Goal: Task Accomplishment & Management: Manage account settings

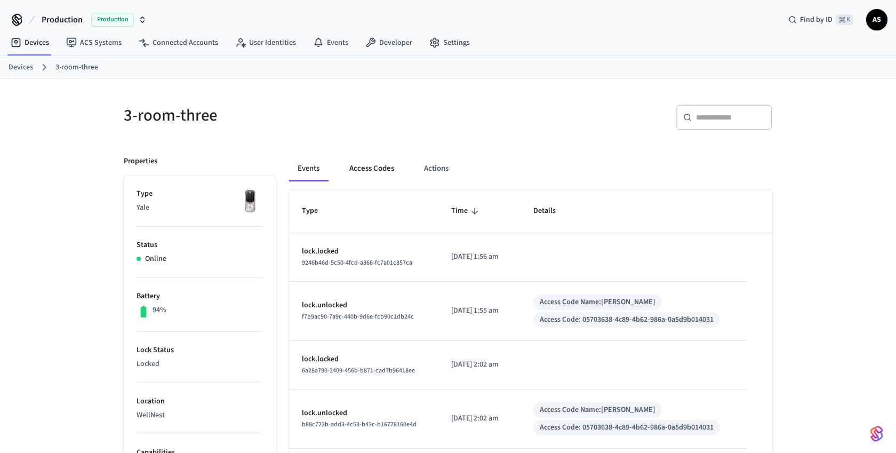
click at [372, 170] on button "Access Codes" at bounding box center [372, 169] width 62 height 26
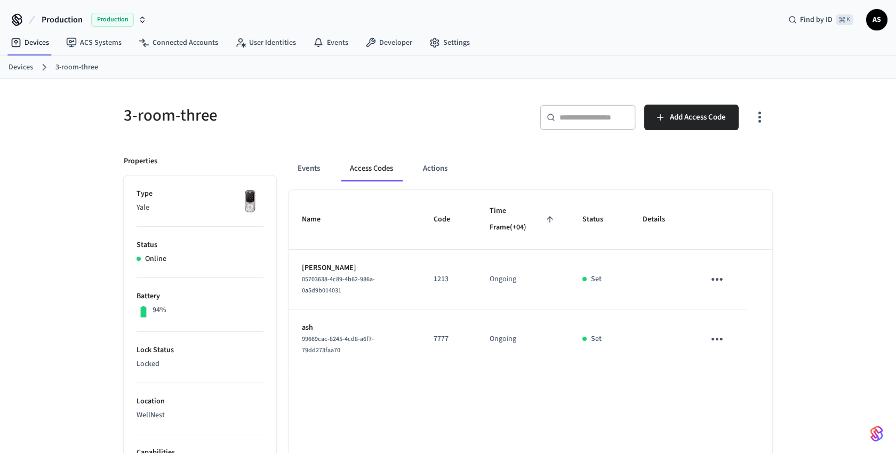
click at [30, 70] on link "Devices" at bounding box center [21, 67] width 25 height 11
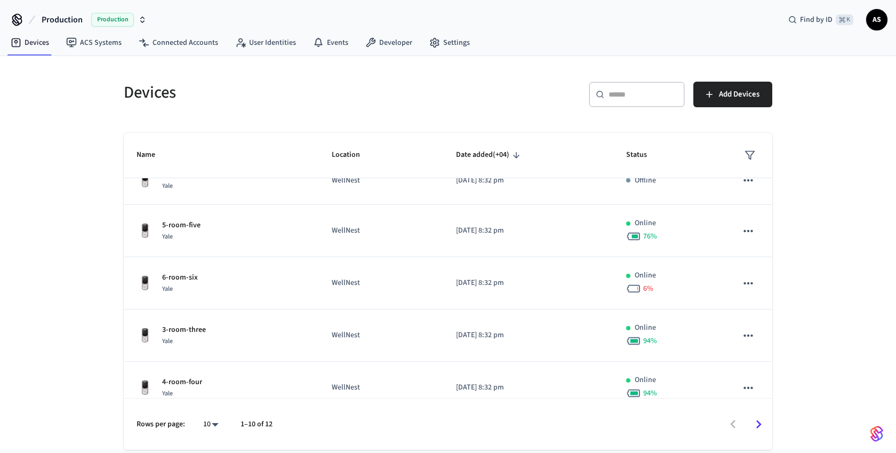
scroll to position [284, 0]
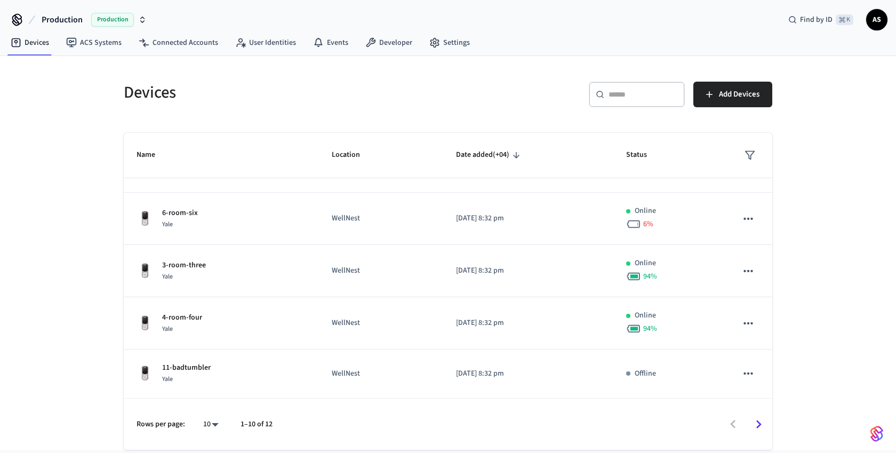
click at [212, 423] on body "Production Production Find by ID ⌘ K AS Devices ACS Systems Connected Accounts …" at bounding box center [448, 224] width 896 height 449
click at [209, 366] on li "25" at bounding box center [206, 364] width 28 height 29
type input "**"
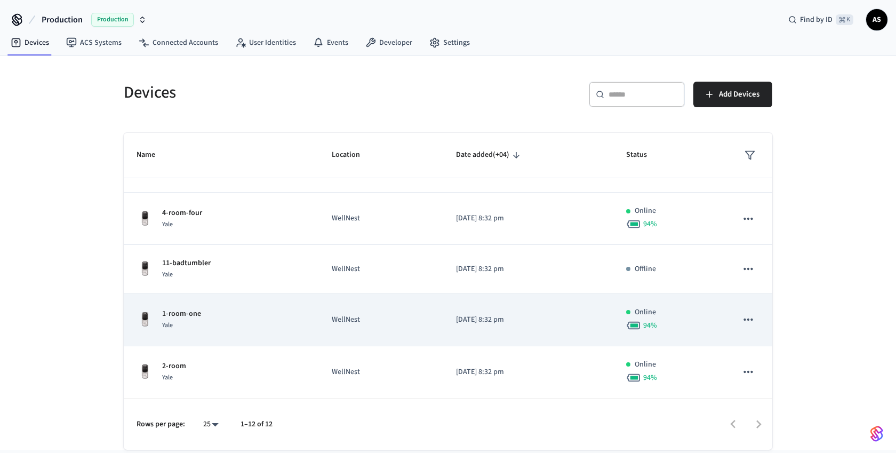
click at [192, 315] on p "1-room-one" at bounding box center [181, 313] width 39 height 11
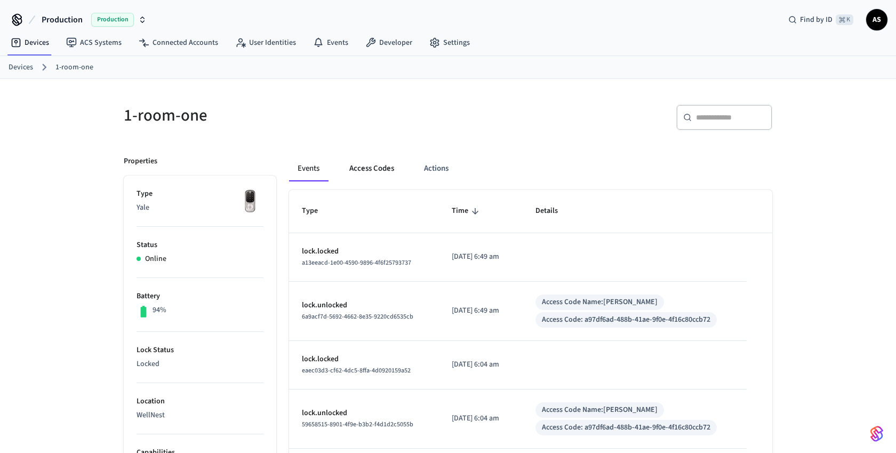
click at [370, 164] on button "Access Codes" at bounding box center [372, 169] width 62 height 26
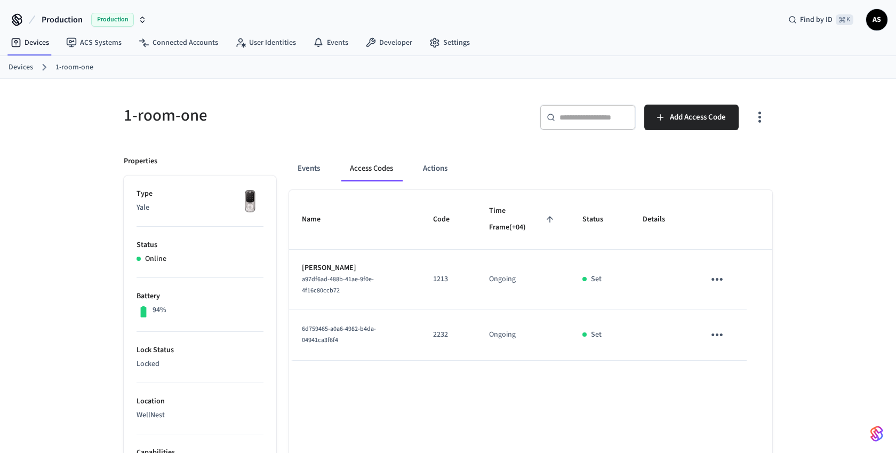
click at [716, 280] on icon "sticky table" at bounding box center [716, 279] width 17 height 17
click at [736, 305] on li "Edit" at bounding box center [742, 310] width 51 height 29
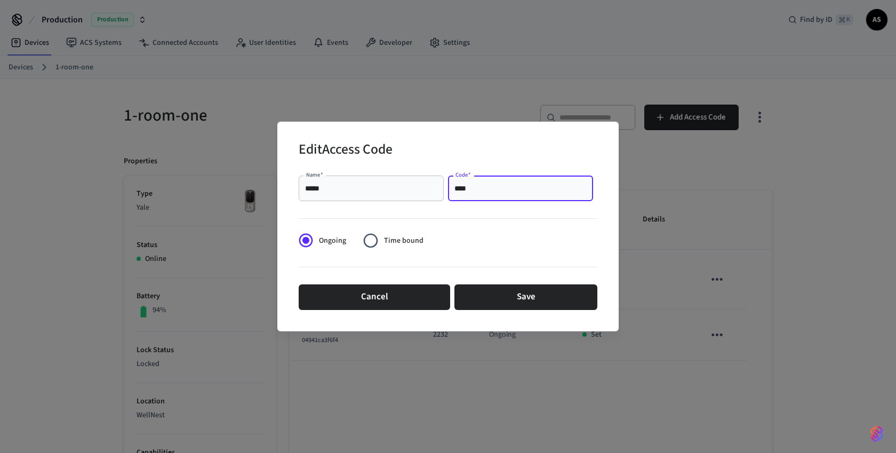
drag, startPoint x: 465, startPoint y: 189, endPoint x: 480, endPoint y: 189, distance: 14.9
click at [480, 189] on input "****" at bounding box center [520, 188] width 132 height 11
type input "****"
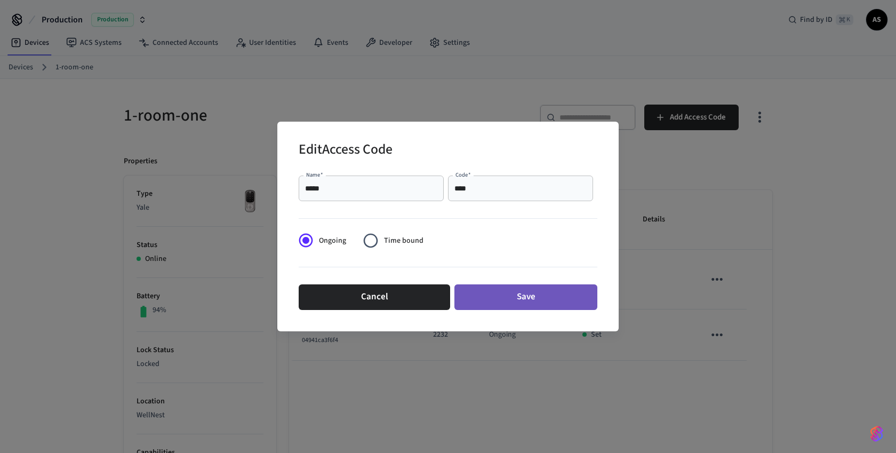
click at [479, 295] on button "Save" at bounding box center [525, 297] width 143 height 26
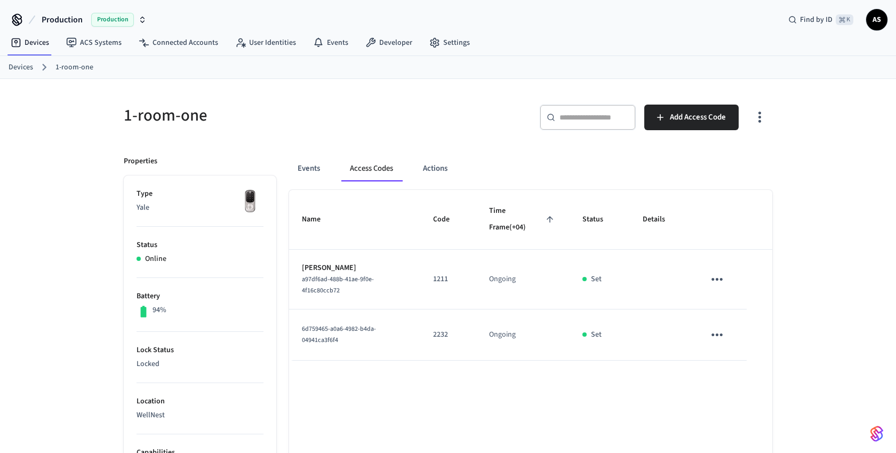
click at [26, 69] on link "Devices" at bounding box center [21, 67] width 25 height 11
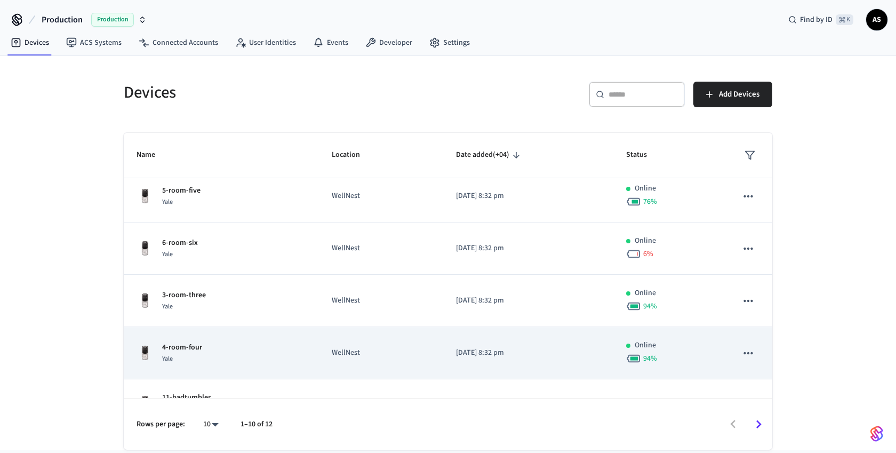
scroll to position [284, 0]
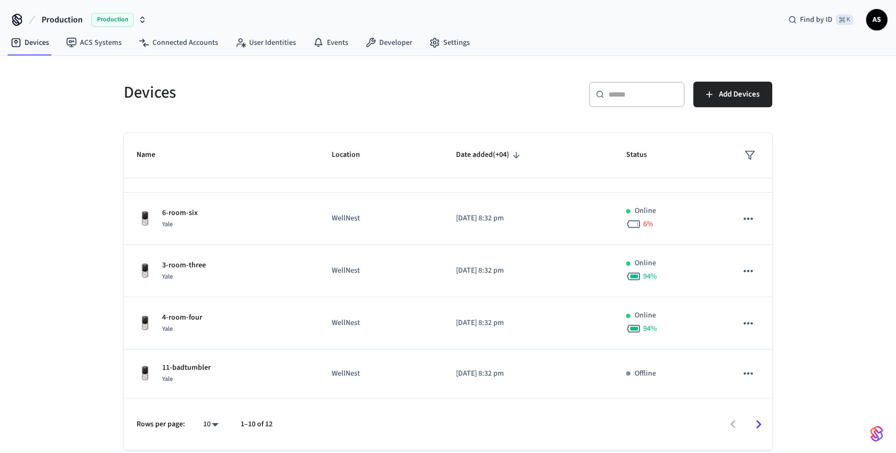
click at [209, 423] on body "Production Production Find by ID ⌘ K AS Devices ACS Systems Connected Accounts …" at bounding box center [448, 224] width 896 height 449
click at [142, 158] on div at bounding box center [448, 226] width 896 height 453
click at [144, 152] on span "Name" at bounding box center [152, 155] width 33 height 17
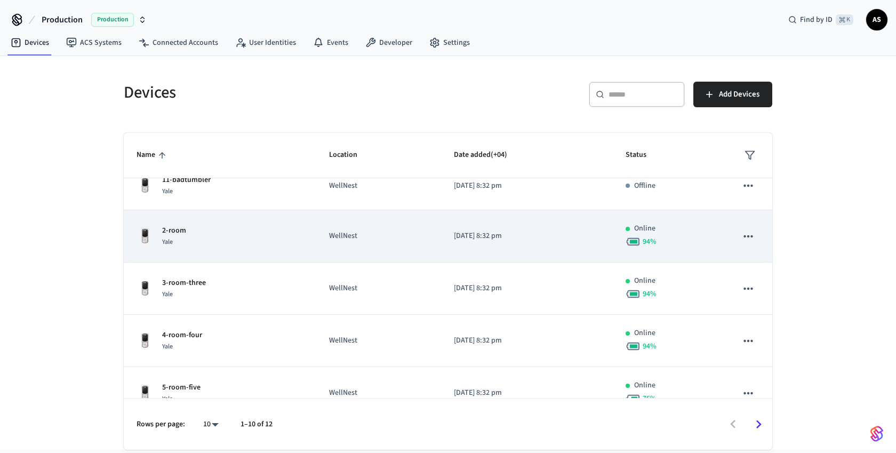
scroll to position [163, 0]
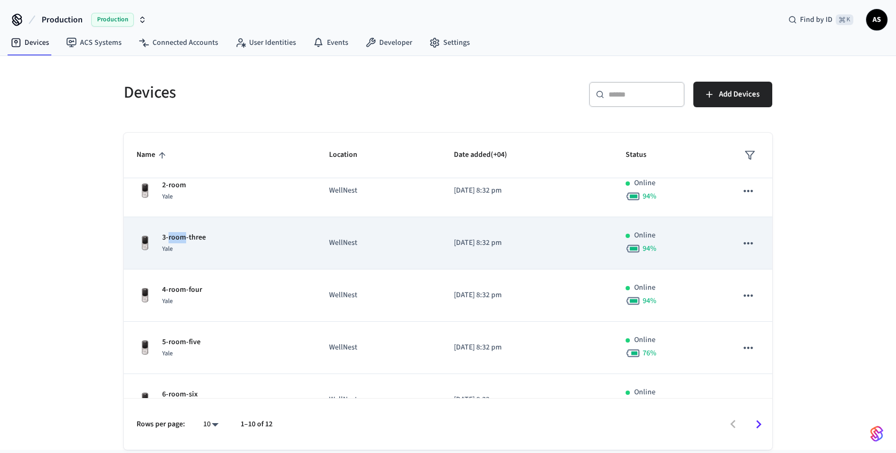
click at [170, 236] on p "3-room-three" at bounding box center [184, 237] width 44 height 11
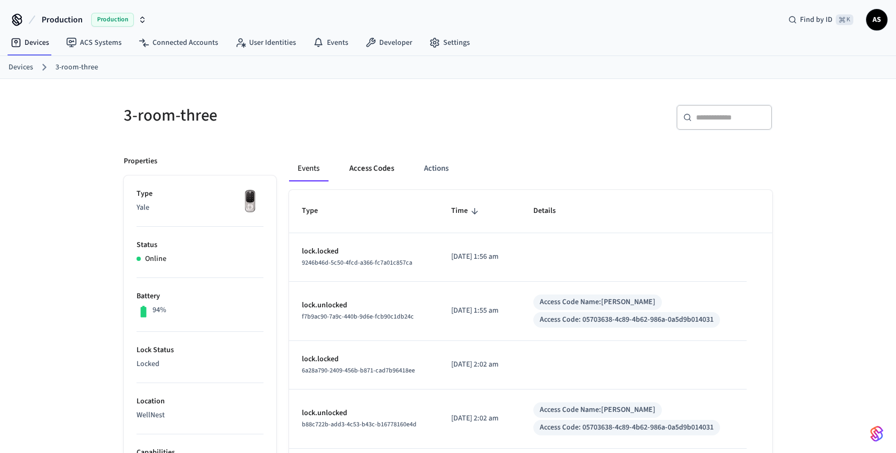
click at [373, 170] on button "Access Codes" at bounding box center [372, 169] width 62 height 26
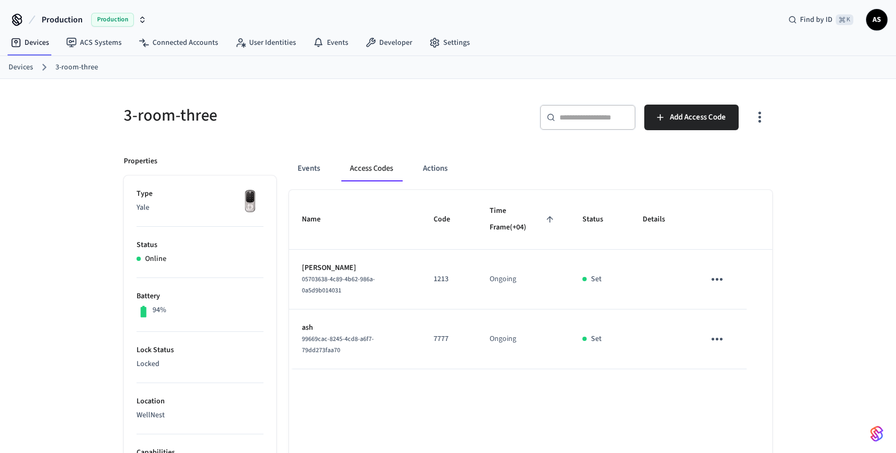
click at [720, 278] on icon "sticky table" at bounding box center [716, 279] width 11 height 3
click at [734, 298] on li "Edit" at bounding box center [745, 303] width 51 height 29
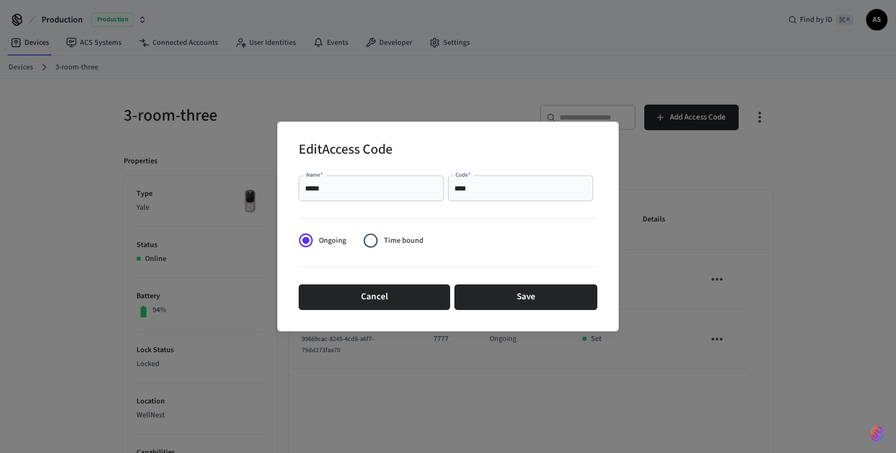
click at [486, 188] on input "****" at bounding box center [520, 188] width 132 height 11
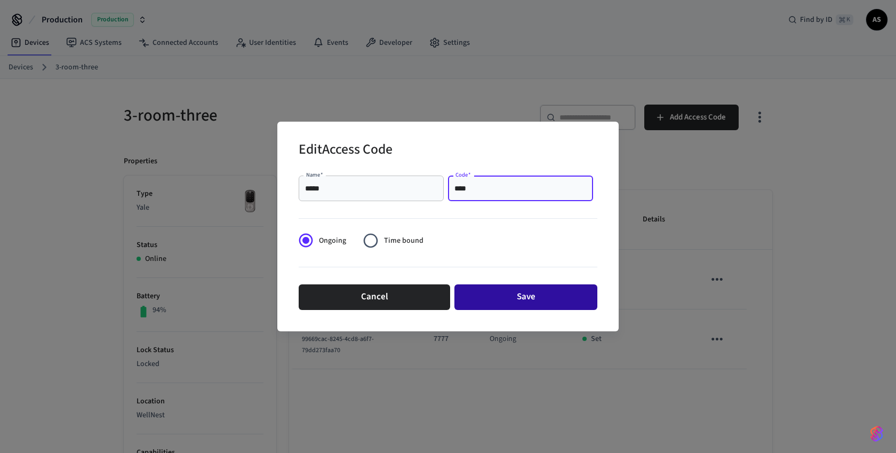
type input "****"
click at [498, 293] on button "Save" at bounding box center [525, 297] width 143 height 26
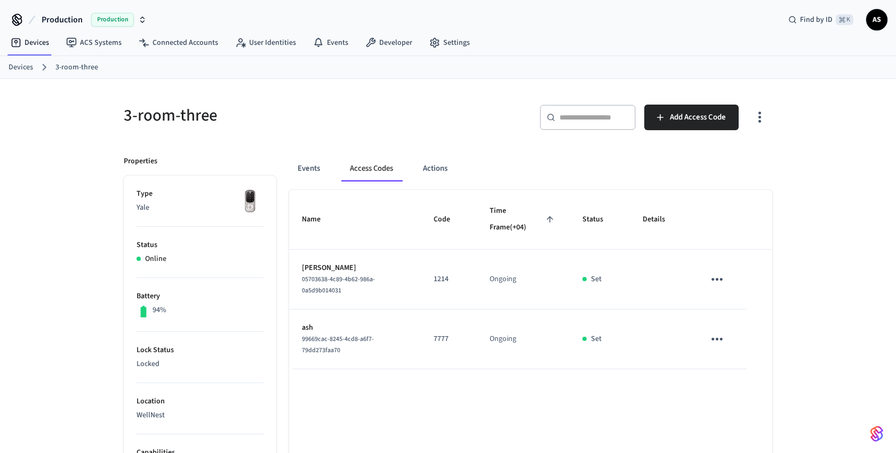
click at [35, 72] on ol "Devices 3-room-three" at bounding box center [452, 67] width 887 height 14
click at [26, 70] on link "Devices" at bounding box center [21, 67] width 25 height 11
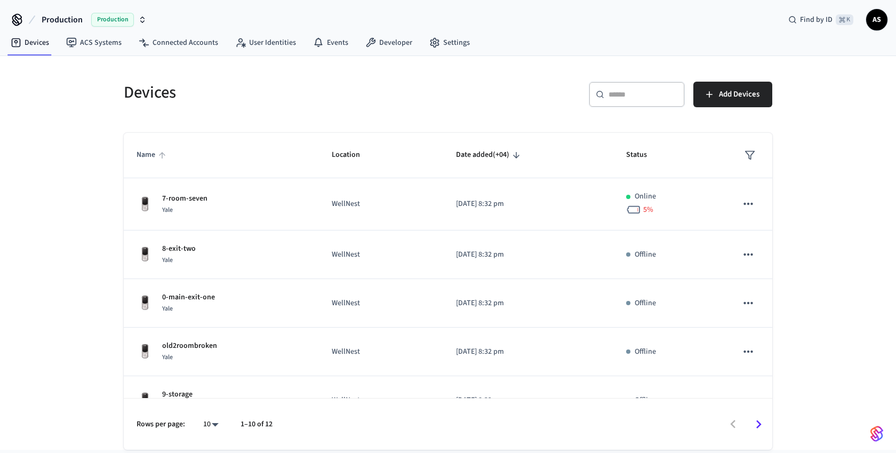
click at [147, 157] on span "Name" at bounding box center [152, 155] width 33 height 17
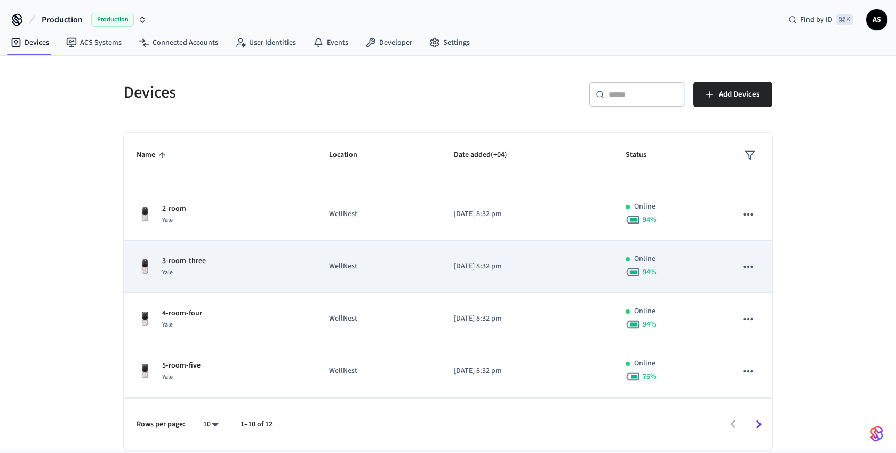
scroll to position [145, 0]
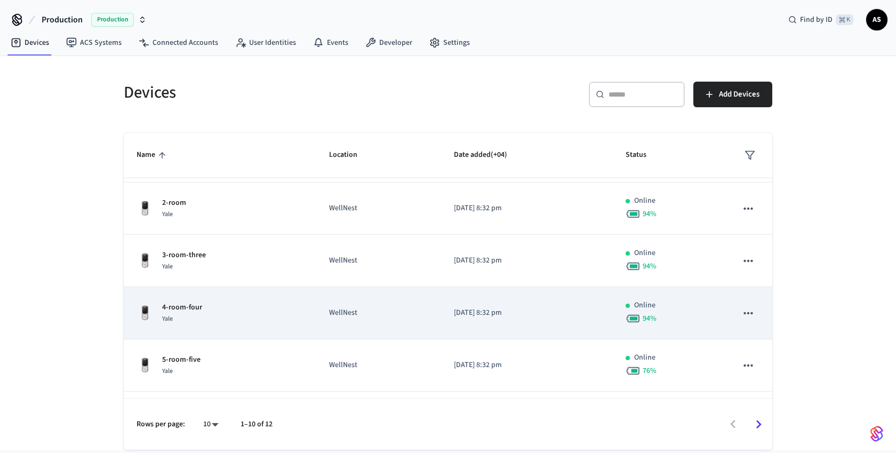
click at [682, 313] on div "94 %" at bounding box center [668, 318] width 86 height 15
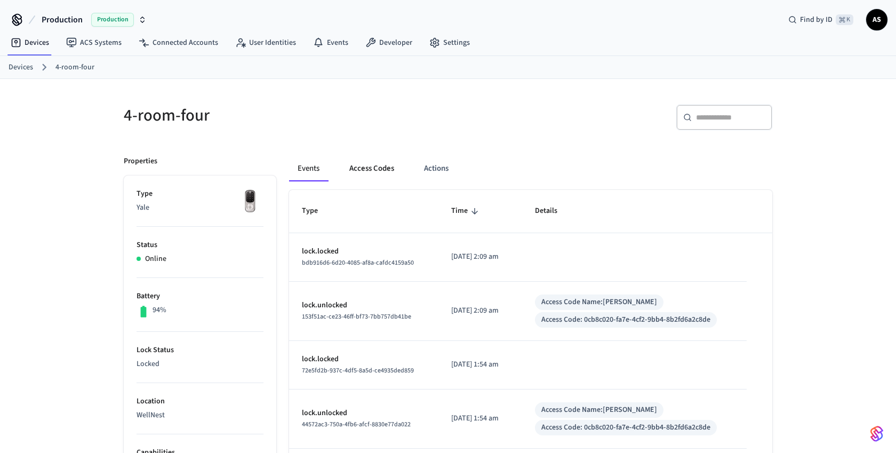
click at [369, 167] on button "Access Codes" at bounding box center [372, 169] width 62 height 26
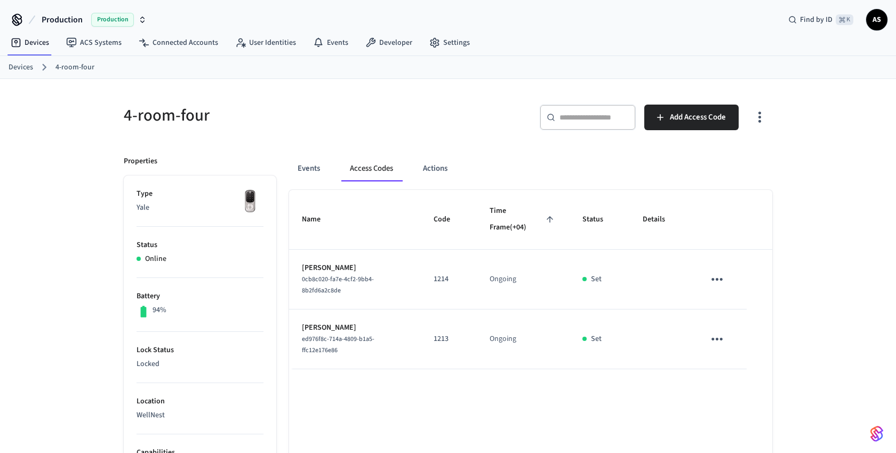
click at [714, 342] on icon "sticky table" at bounding box center [716, 339] width 17 height 17
click at [736, 405] on li "Delete" at bounding box center [742, 398] width 51 height 28
click at [714, 274] on icon "sticky table" at bounding box center [716, 279] width 17 height 17
click at [737, 310] on li "Edit" at bounding box center [742, 310] width 51 height 29
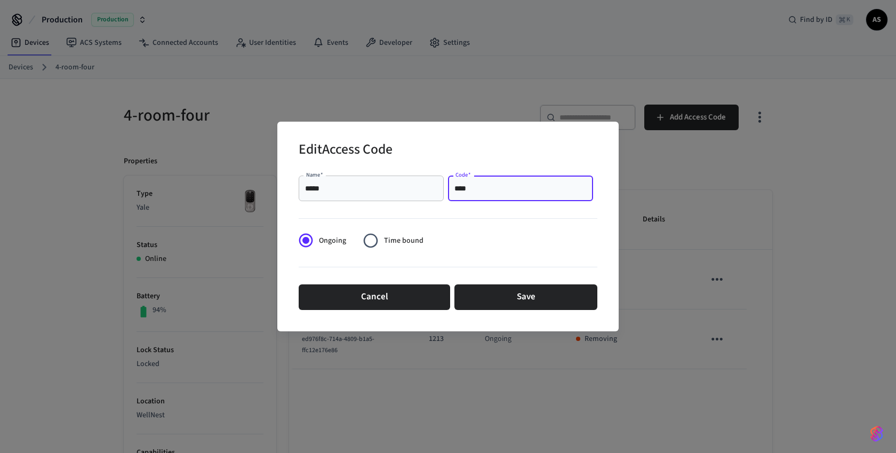
drag, startPoint x: 465, startPoint y: 186, endPoint x: 488, endPoint y: 188, distance: 23.0
click at [488, 188] on input "****" at bounding box center [520, 188] width 132 height 11
type input "****"
click at [495, 298] on button "Save" at bounding box center [525, 297] width 143 height 26
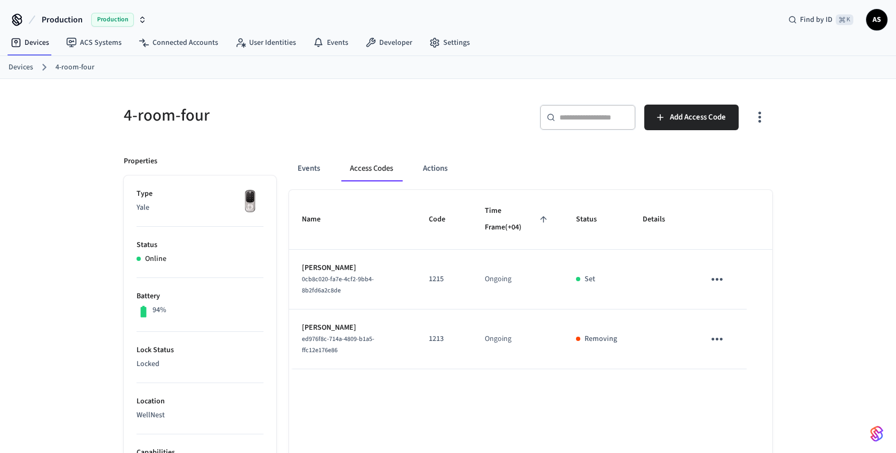
click at [13, 66] on link "Devices" at bounding box center [21, 67] width 25 height 11
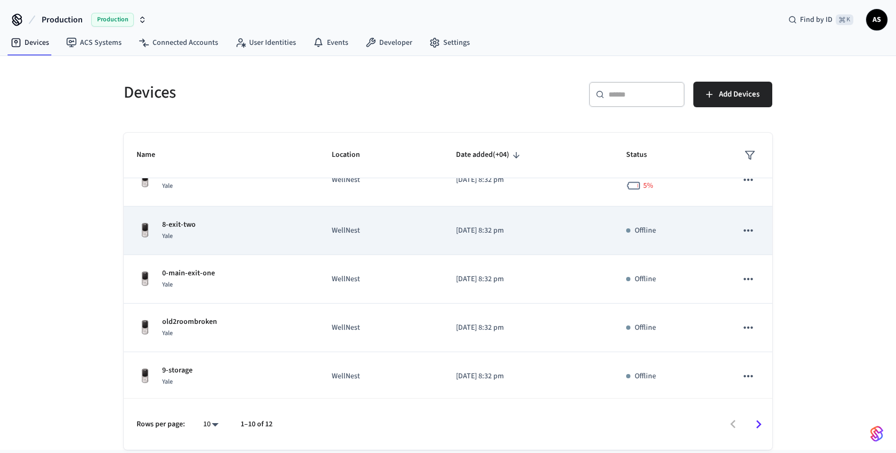
scroll to position [23, 0]
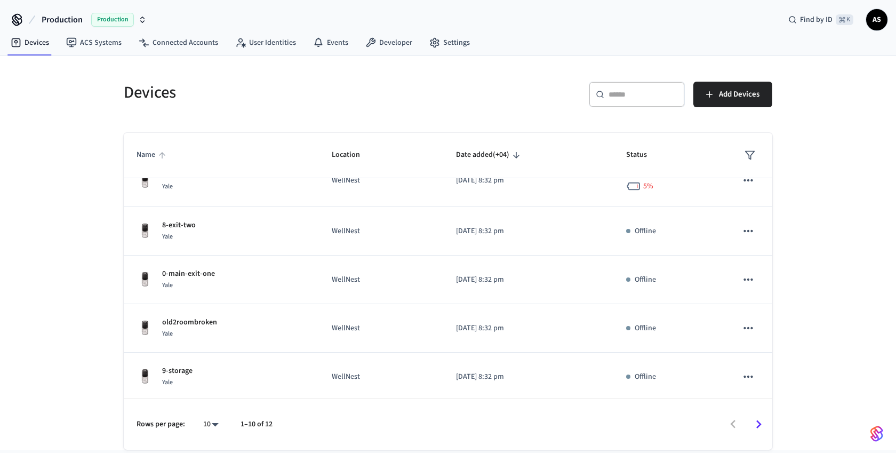
click at [141, 156] on span "Name" at bounding box center [152, 155] width 33 height 17
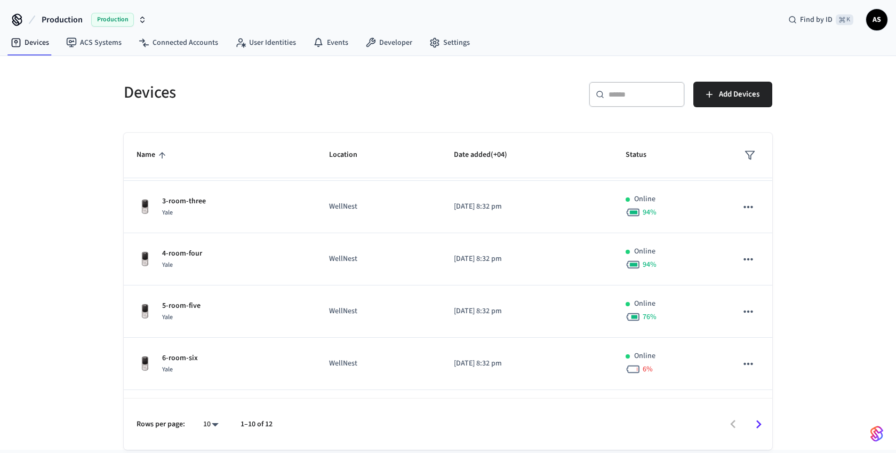
scroll to position [214, 0]
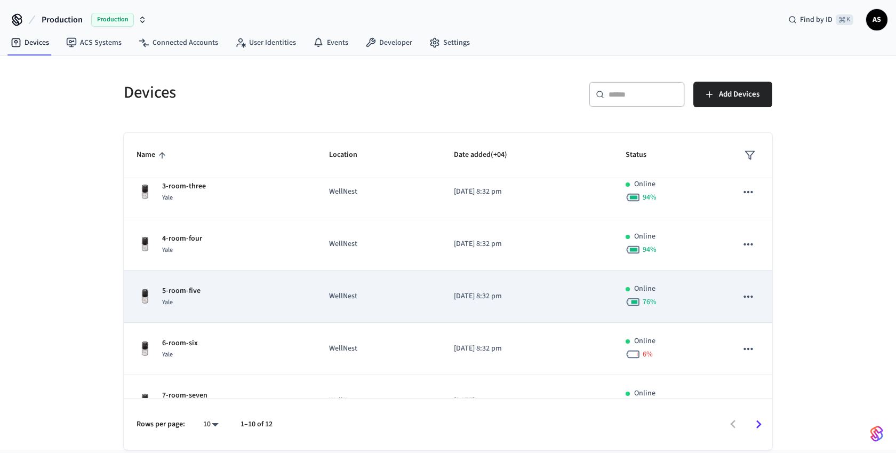
click at [376, 296] on p "WellNest" at bounding box center [379, 296] width 100 height 11
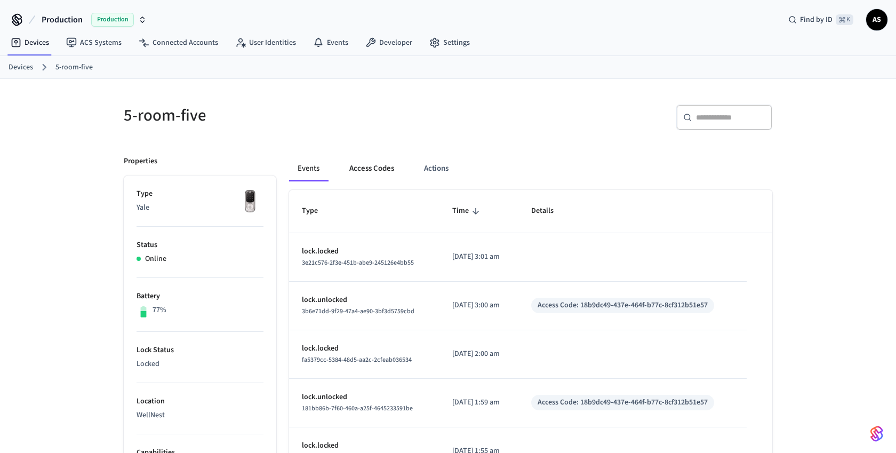
click at [375, 168] on button "Access Codes" at bounding box center [372, 169] width 62 height 26
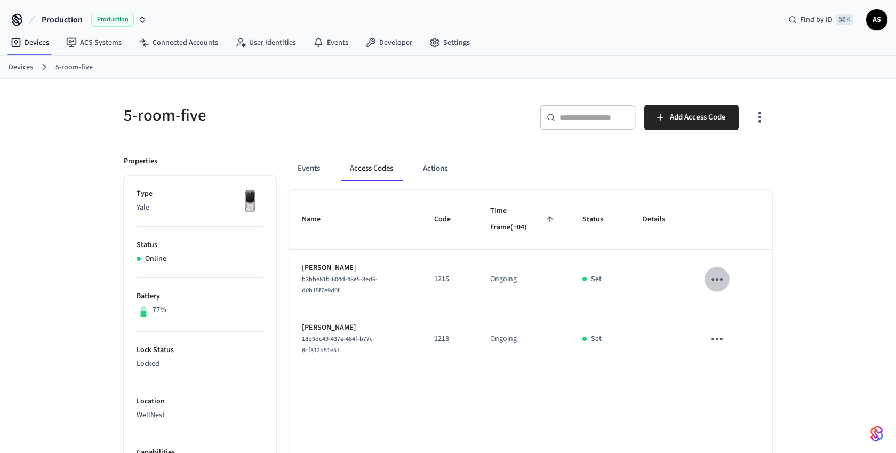
click at [714, 277] on icon "sticky table" at bounding box center [716, 279] width 17 height 17
click at [738, 307] on li "Edit" at bounding box center [742, 310] width 51 height 29
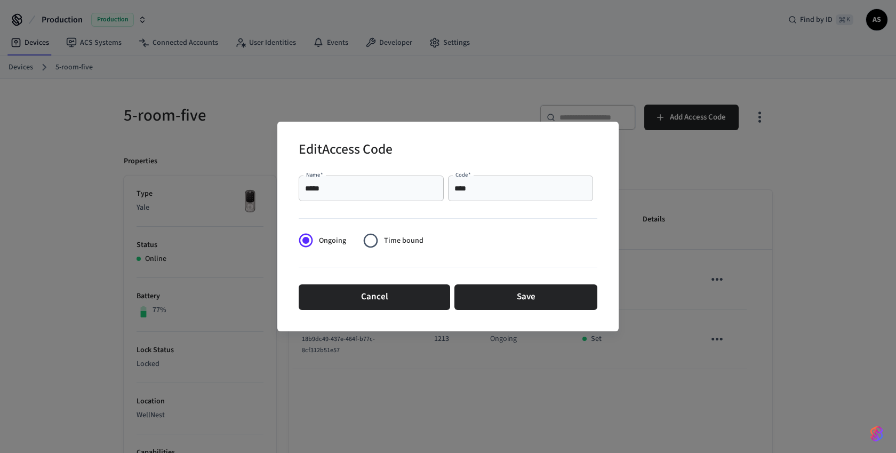
click at [490, 192] on input "****" at bounding box center [520, 188] width 132 height 11
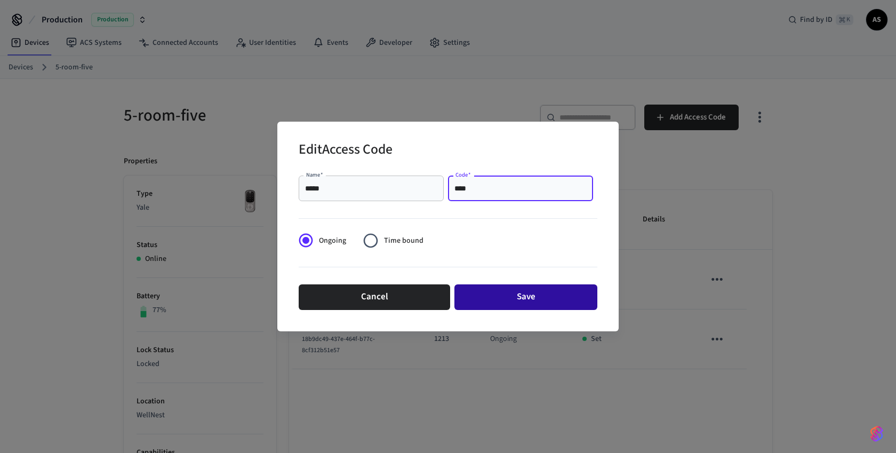
type input "****"
click at [493, 288] on button "Save" at bounding box center [525, 297] width 143 height 26
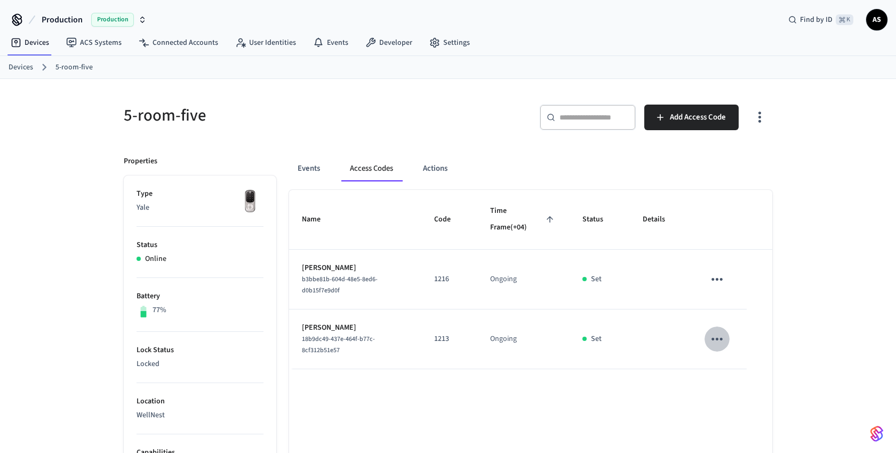
click at [724, 340] on icon "sticky table" at bounding box center [716, 339] width 17 height 17
click at [736, 401] on li "Delete" at bounding box center [742, 398] width 51 height 28
click at [25, 62] on link "Devices" at bounding box center [21, 67] width 25 height 11
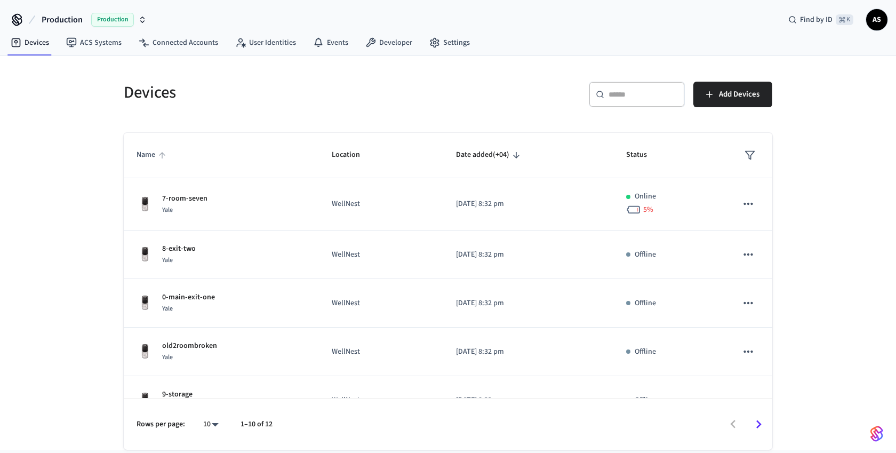
click at [149, 155] on span "Name" at bounding box center [152, 155] width 33 height 17
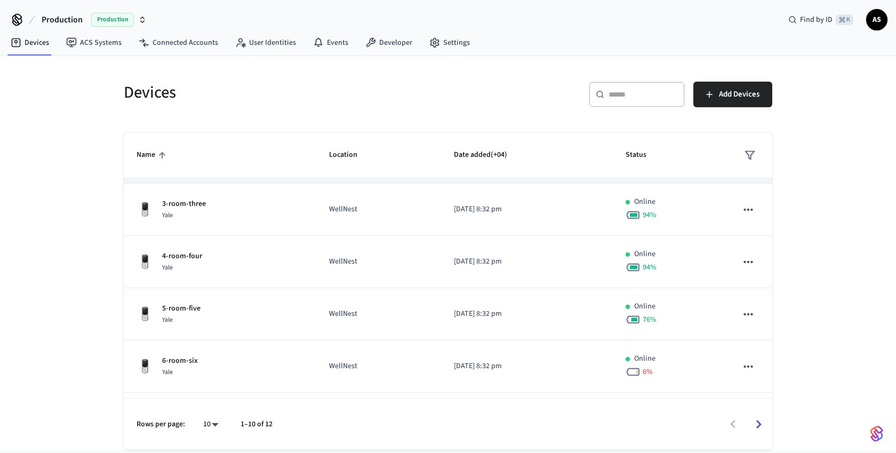
scroll to position [228, 0]
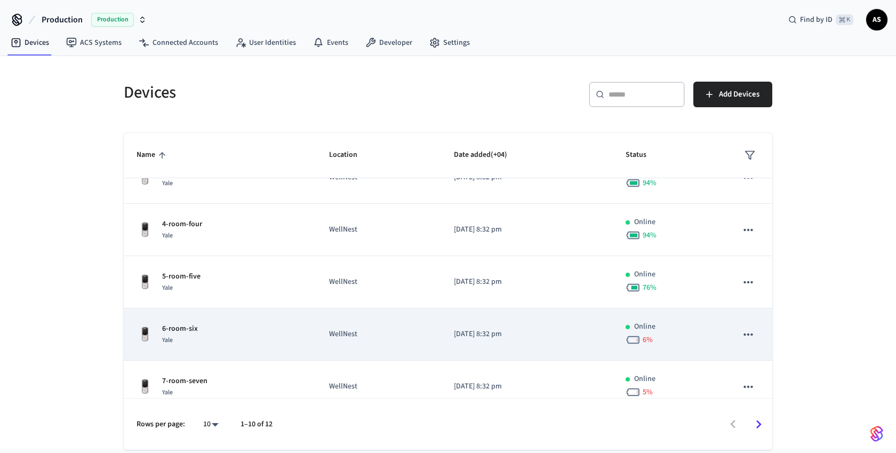
click at [221, 336] on div "6-room-six Yale" at bounding box center [219, 334] width 167 height 22
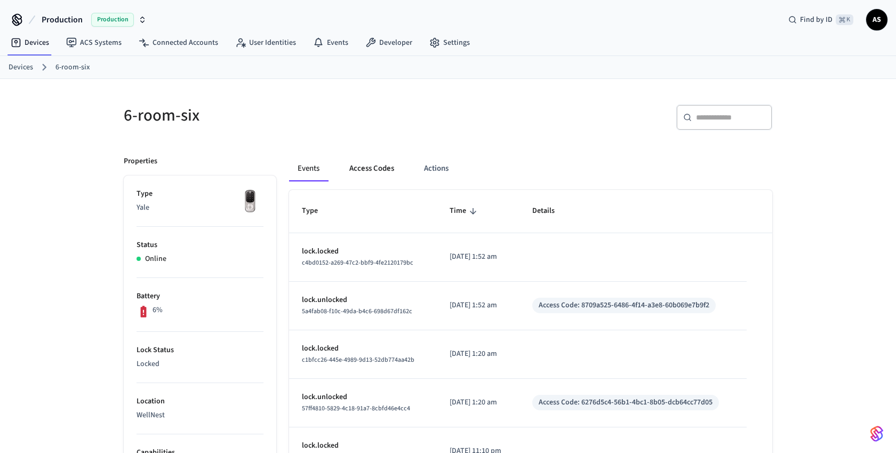
click at [376, 172] on button "Access Codes" at bounding box center [372, 169] width 62 height 26
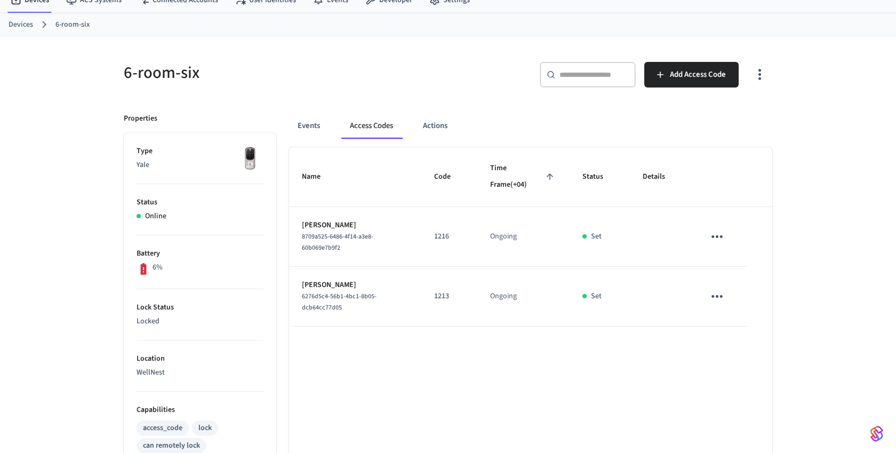
scroll to position [59, 0]
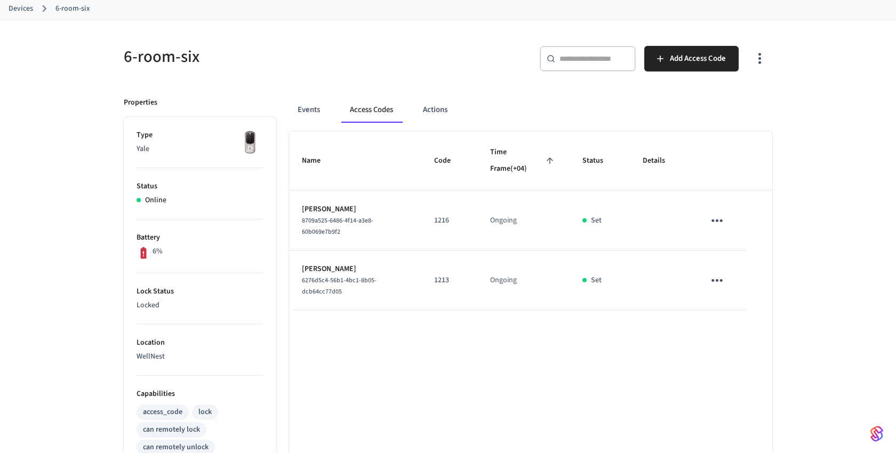
click at [725, 280] on button "sticky table" at bounding box center [716, 280] width 25 height 25
click at [741, 338] on li "Delete" at bounding box center [738, 344] width 51 height 28
click at [712, 215] on icon "sticky table" at bounding box center [716, 220] width 17 height 17
click at [729, 247] on icon at bounding box center [730, 251] width 9 height 9
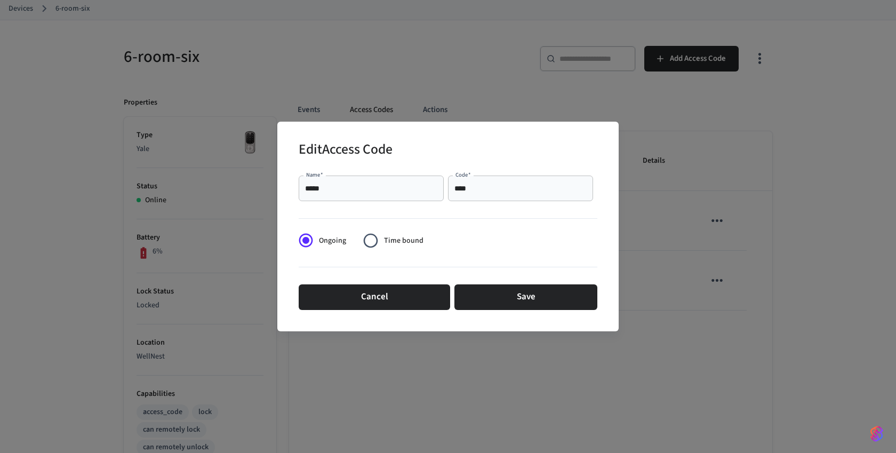
click at [503, 180] on div "**** Code   *" at bounding box center [520, 188] width 145 height 26
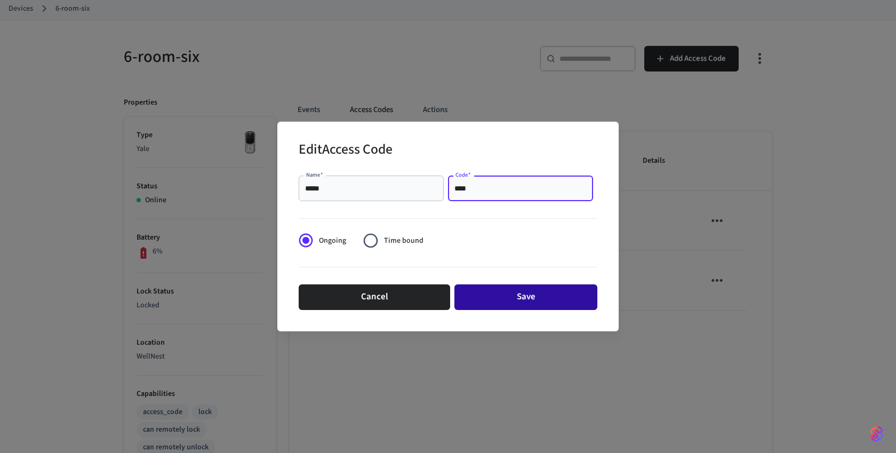
type input "****"
click at [506, 305] on button "Save" at bounding box center [525, 297] width 143 height 26
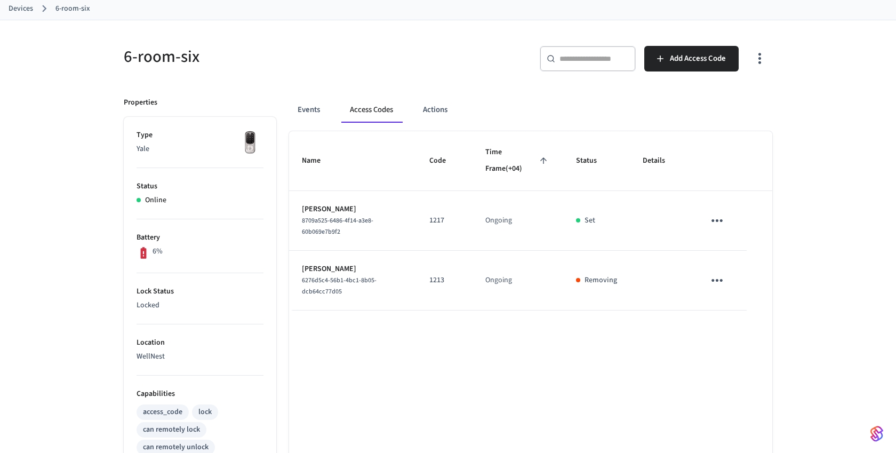
click at [20, 3] on link "Devices" at bounding box center [21, 8] width 25 height 11
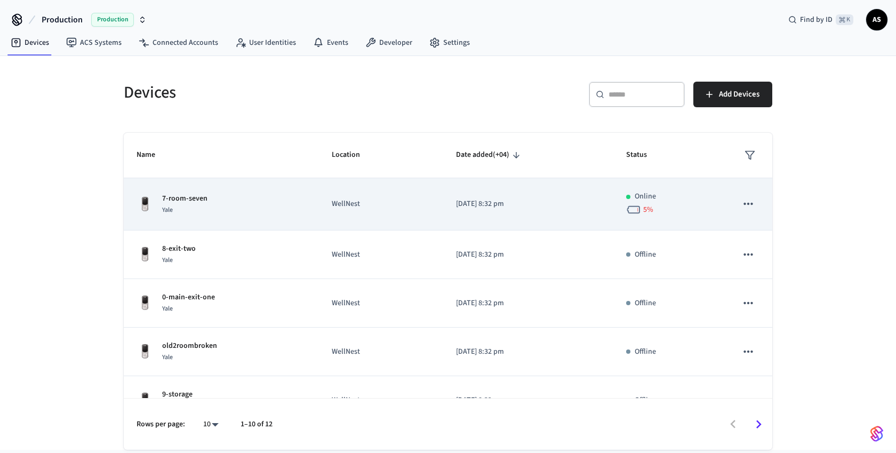
click at [200, 196] on p "7-room-seven" at bounding box center [184, 198] width 45 height 11
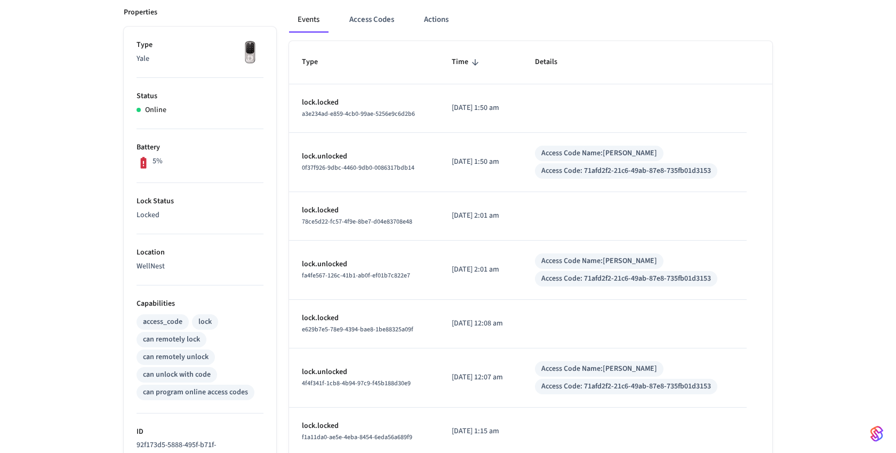
scroll to position [149, 0]
click at [382, 27] on button "Access Codes" at bounding box center [372, 19] width 62 height 26
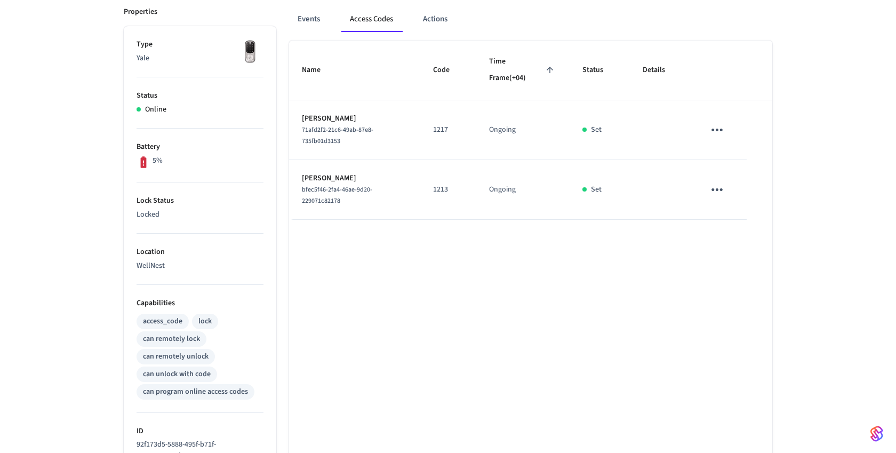
click at [722, 193] on icon "sticky table" at bounding box center [716, 189] width 17 height 17
click at [737, 258] on li "Delete" at bounding box center [742, 249] width 51 height 28
click at [717, 133] on icon "sticky table" at bounding box center [716, 130] width 17 height 17
click at [730, 159] on icon at bounding box center [730, 161] width 9 height 9
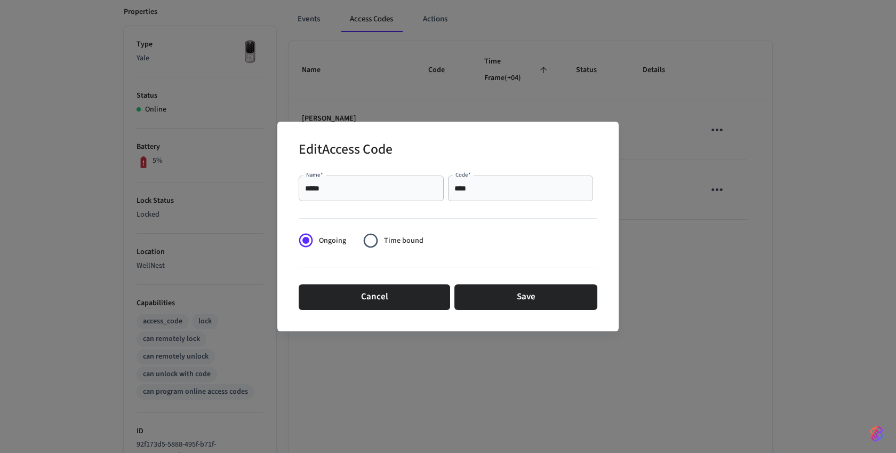
click at [498, 184] on input "****" at bounding box center [520, 188] width 132 height 11
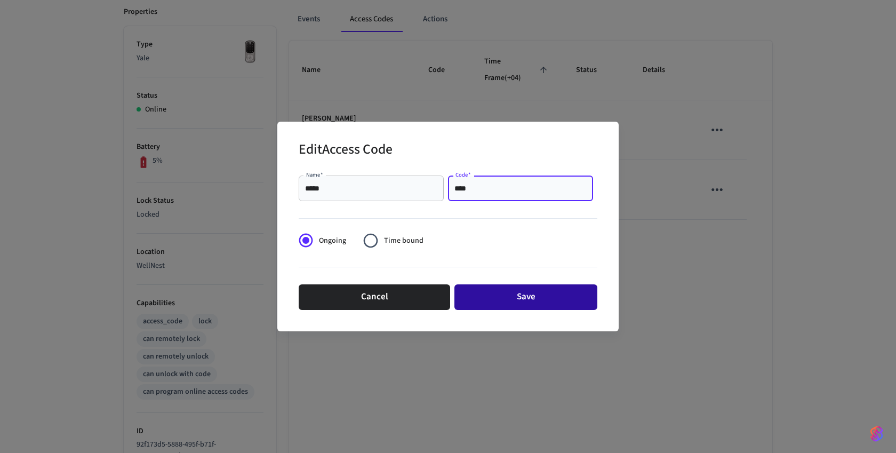
type input "****"
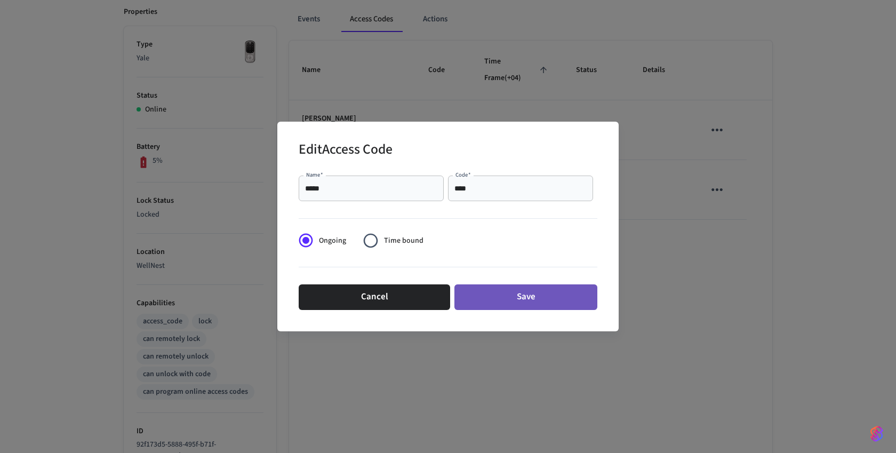
click at [479, 292] on button "Save" at bounding box center [525, 297] width 143 height 26
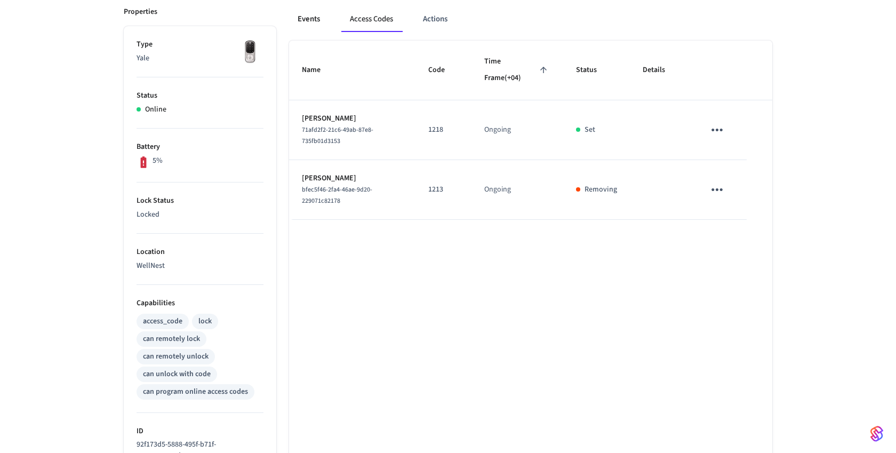
click at [304, 25] on button "Events" at bounding box center [308, 19] width 39 height 26
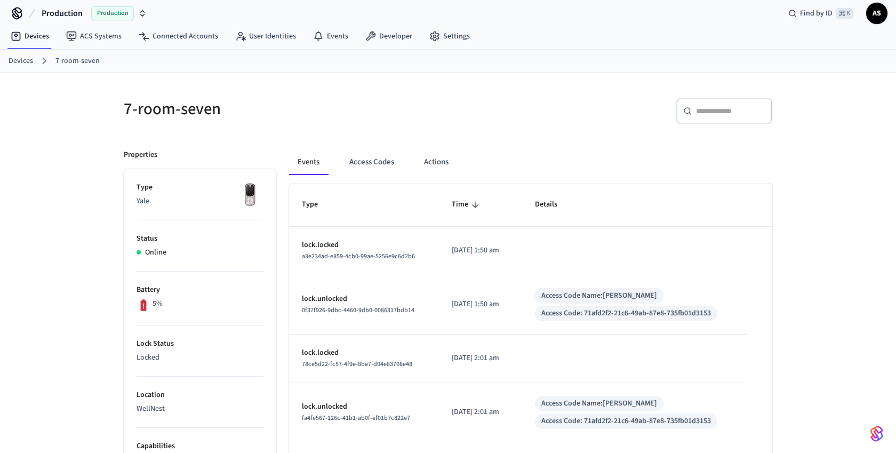
scroll to position [0, 0]
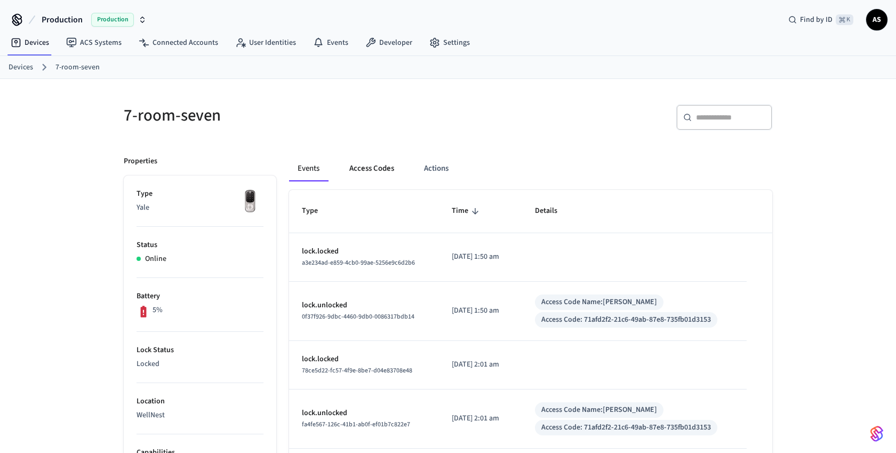
click at [362, 162] on button "Access Codes" at bounding box center [372, 169] width 62 height 26
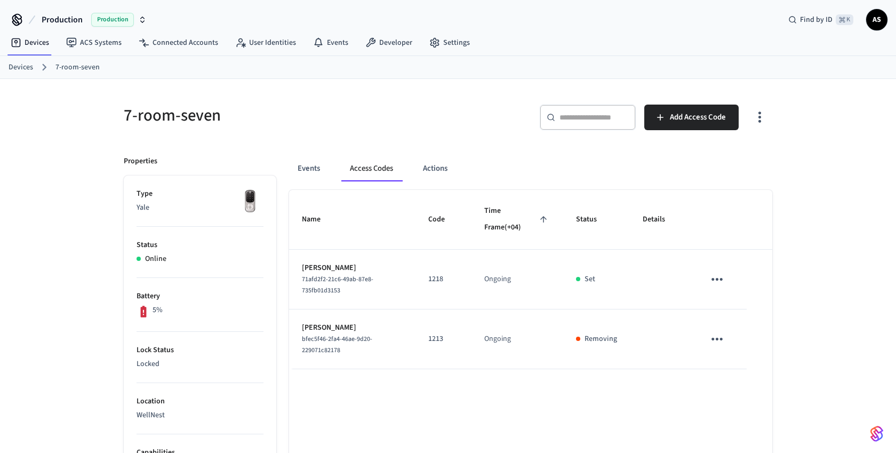
click at [23, 69] on link "Devices" at bounding box center [21, 67] width 25 height 11
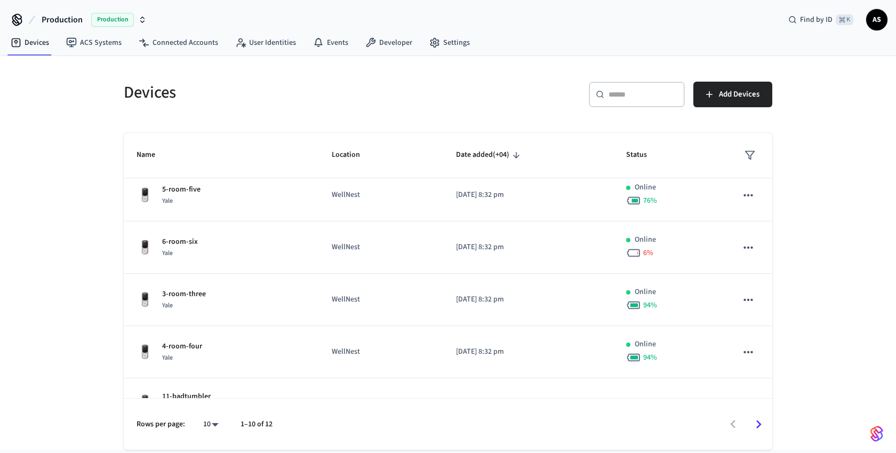
scroll to position [261, 0]
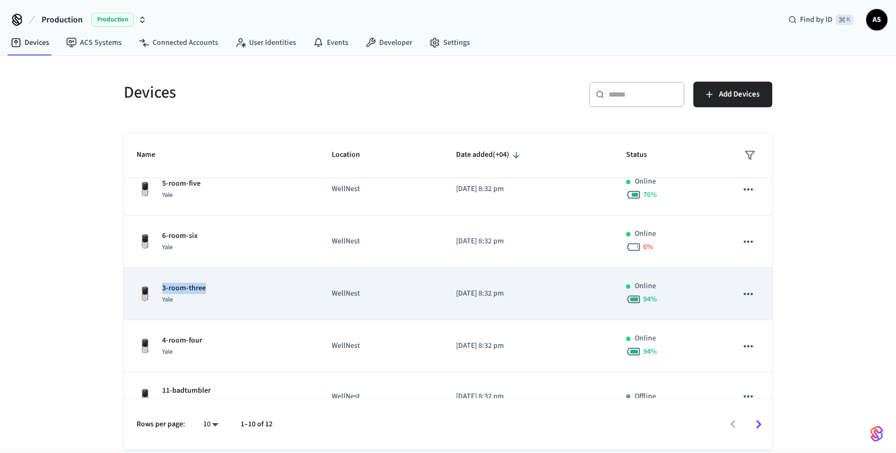
click at [208, 283] on div "3-room-three Yale" at bounding box center [221, 294] width 170 height 22
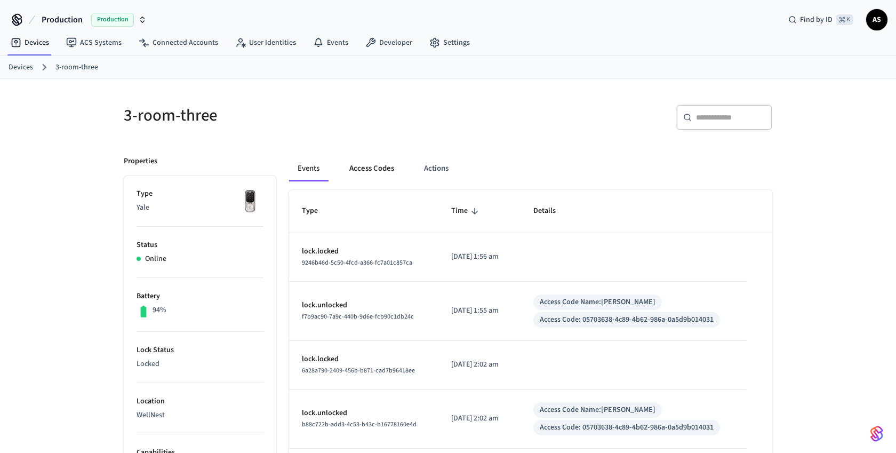
click at [389, 164] on button "Access Codes" at bounding box center [372, 169] width 62 height 26
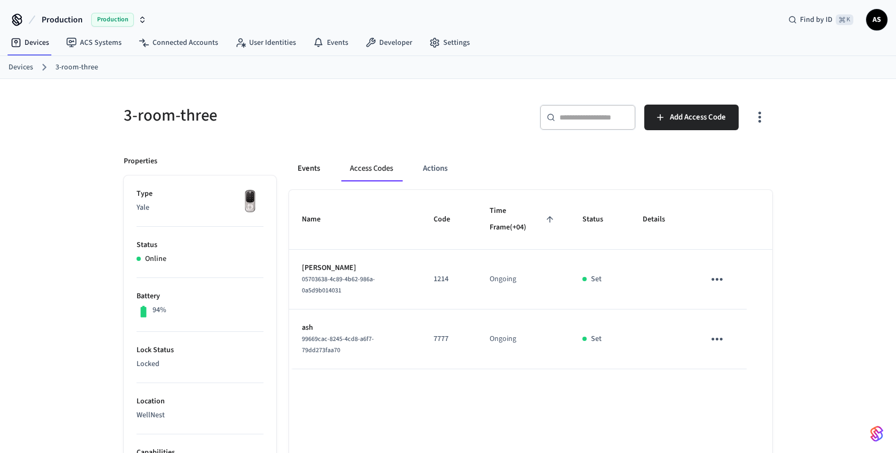
click at [308, 162] on button "Events" at bounding box center [308, 169] width 39 height 26
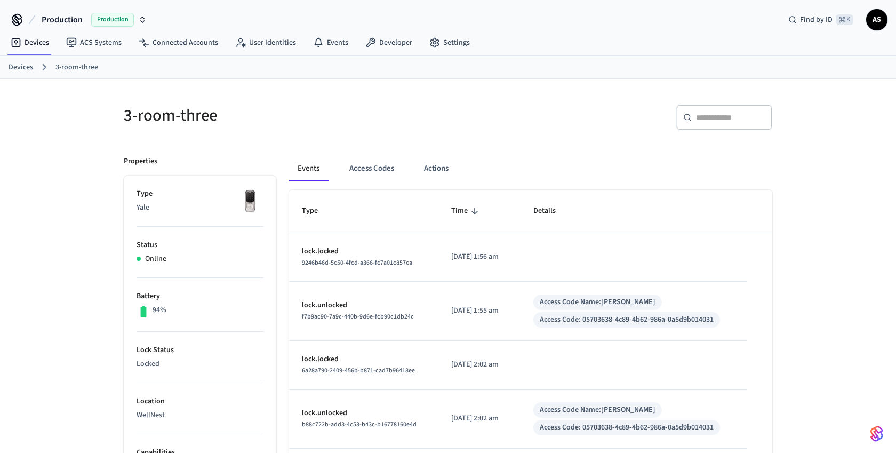
click at [25, 67] on link "Devices" at bounding box center [21, 67] width 25 height 11
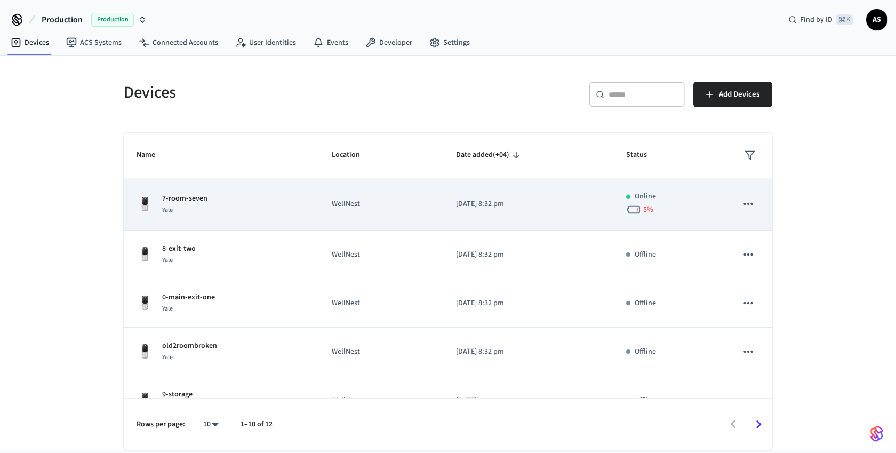
click at [186, 191] on td "7-room-seven Yale" at bounding box center [221, 204] width 195 height 52
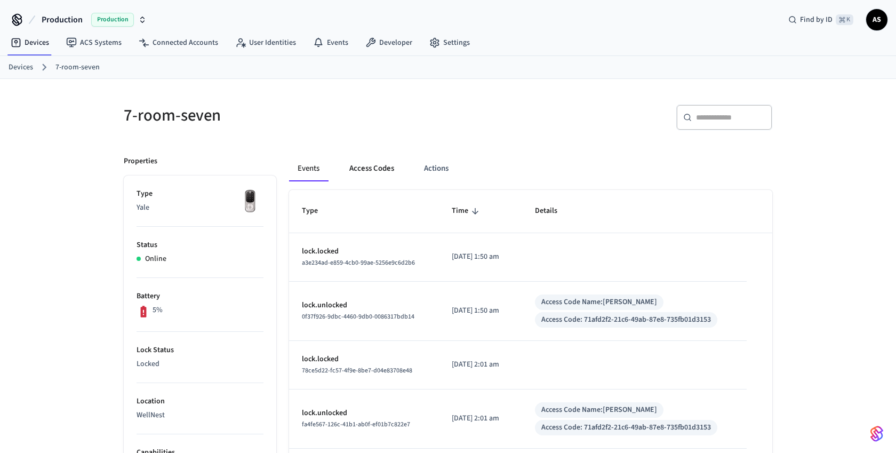
click at [366, 167] on button "Access Codes" at bounding box center [372, 169] width 62 height 26
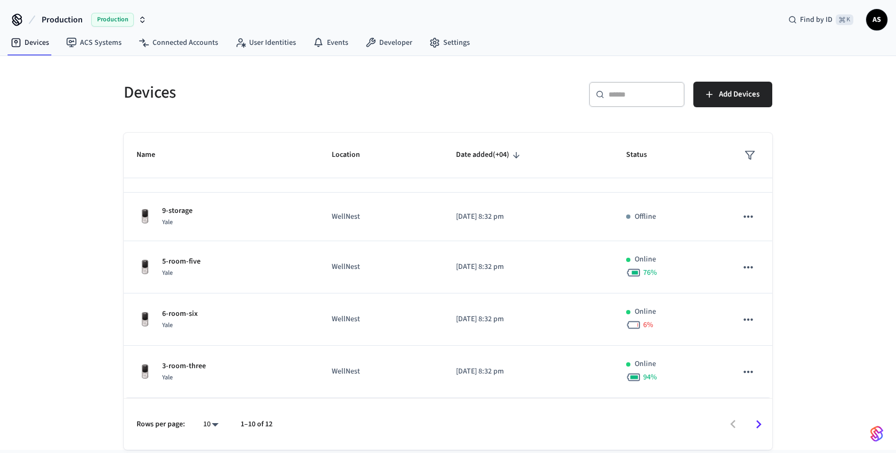
scroll to position [187, 0]
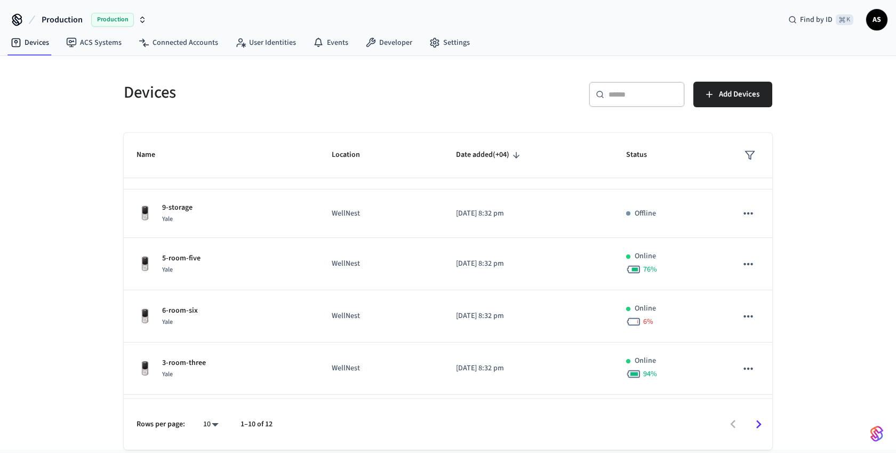
click at [211, 276] on td "5-room-five [GEOGRAPHIC_DATA]" at bounding box center [221, 264] width 195 height 52
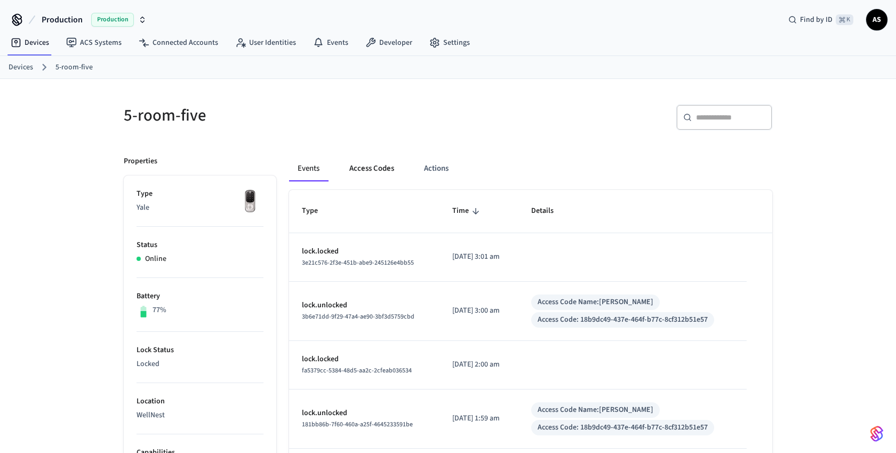
click at [385, 167] on button "Access Codes" at bounding box center [372, 169] width 62 height 26
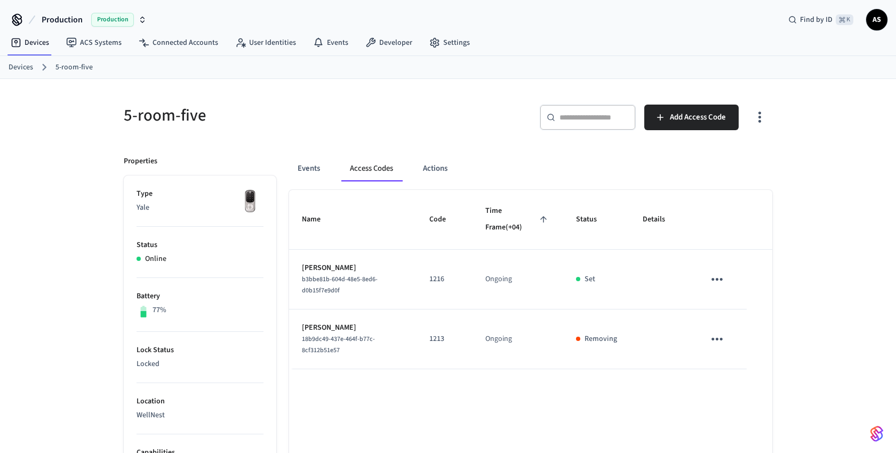
click at [712, 336] on icon "sticky table" at bounding box center [716, 339] width 17 height 17
click at [662, 390] on div at bounding box center [448, 226] width 896 height 453
click at [427, 166] on button "Actions" at bounding box center [435, 169] width 42 height 26
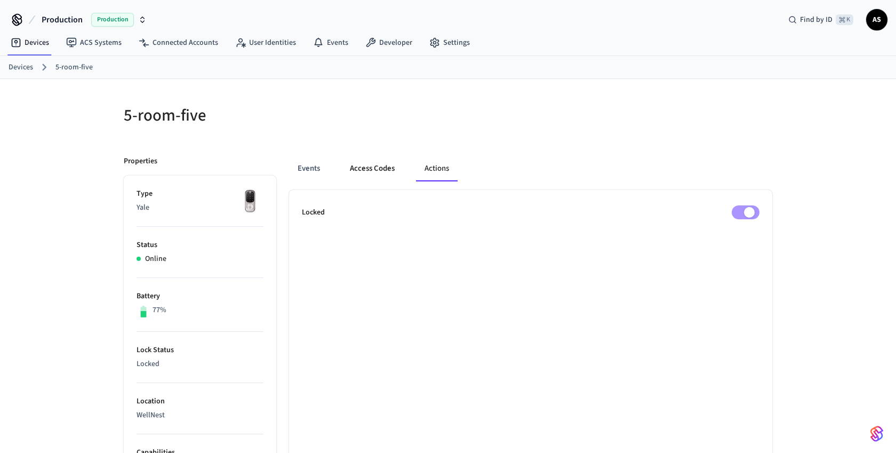
click at [370, 170] on button "Access Codes" at bounding box center [372, 169] width 62 height 26
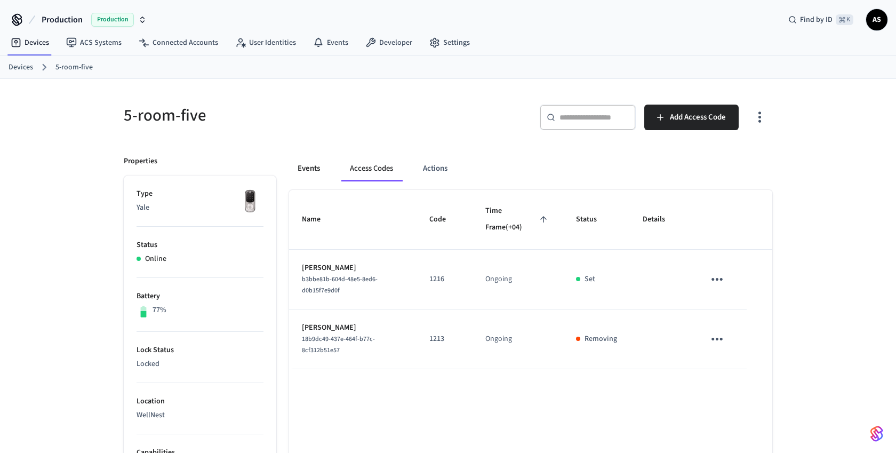
click at [301, 171] on button "Events" at bounding box center [308, 169] width 39 height 26
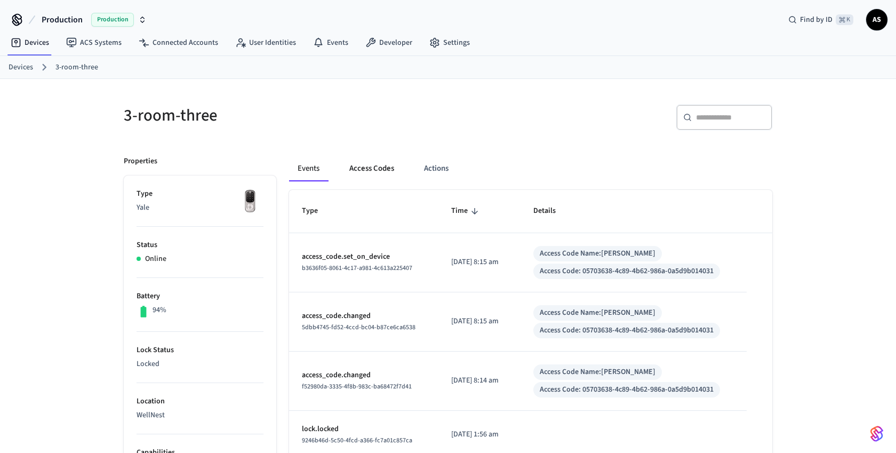
click at [384, 171] on button "Access Codes" at bounding box center [372, 169] width 62 height 26
